Goal: Find specific page/section: Find specific page/section

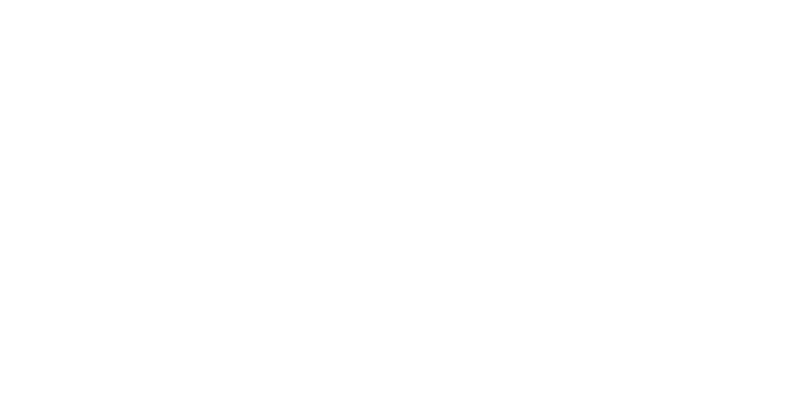
click at [232, 0] on html at bounding box center [405, 0] width 811 height 0
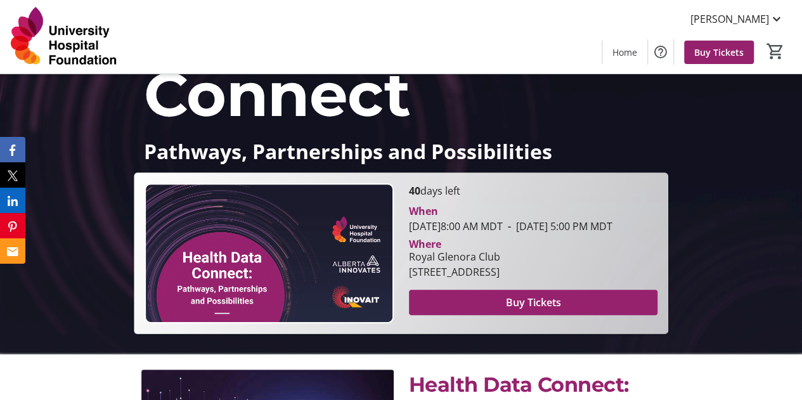
scroll to position [127, 0]
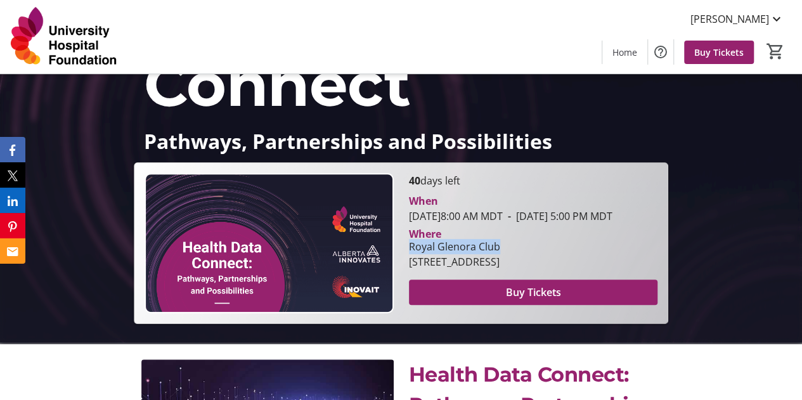
drag, startPoint x: 505, startPoint y: 264, endPoint x: 411, endPoint y: 259, distance: 94.5
click at [411, 254] on div "Royal Glenora Club" at bounding box center [454, 246] width 91 height 15
copy div "Royal Glenora Club"
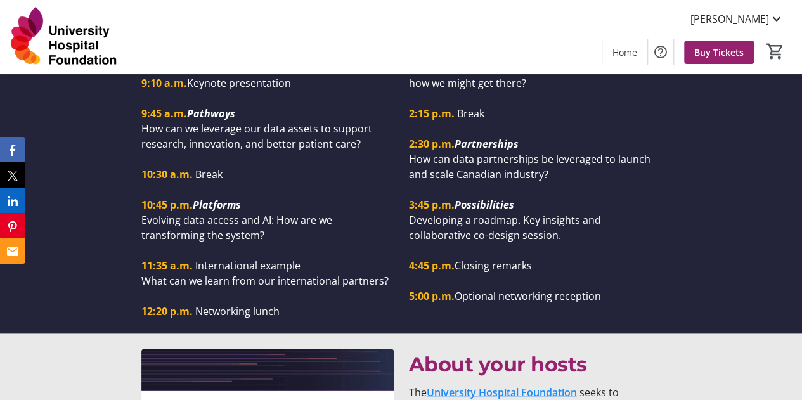
scroll to position [1268, 0]
